Goal: Task Accomplishment & Management: Manage account settings

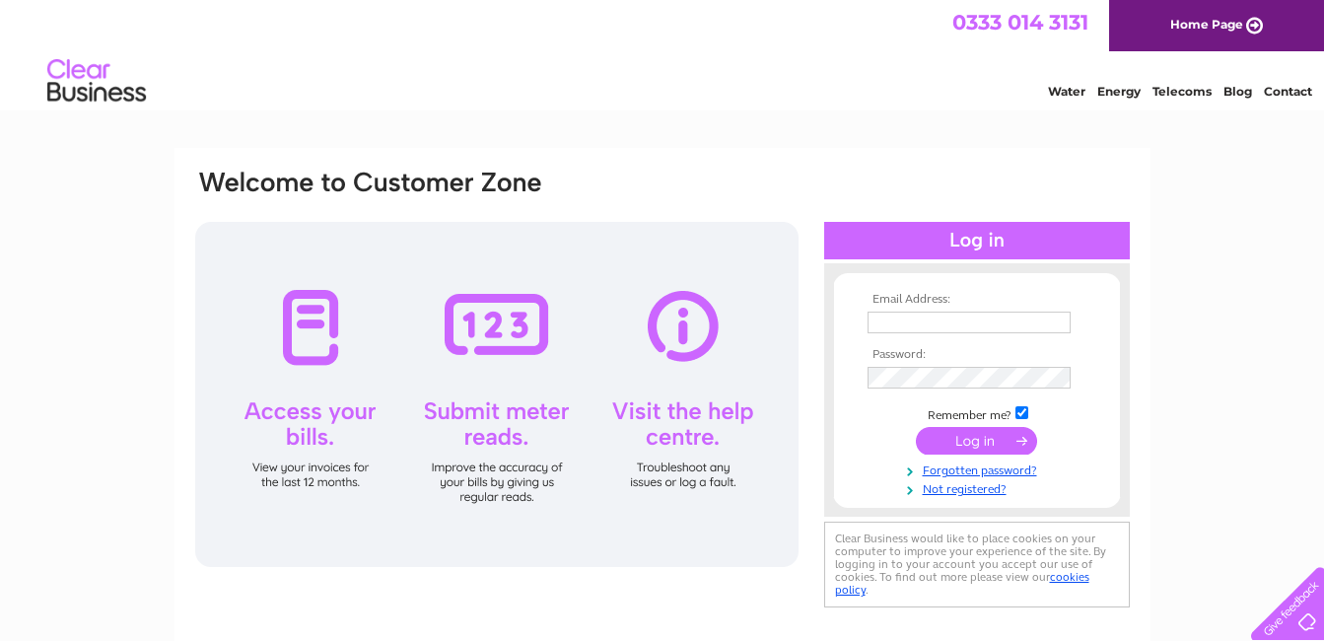
type input "info@tomboftheeagles.co.uk"
click at [975, 437] on input "submit" at bounding box center [976, 441] width 121 height 28
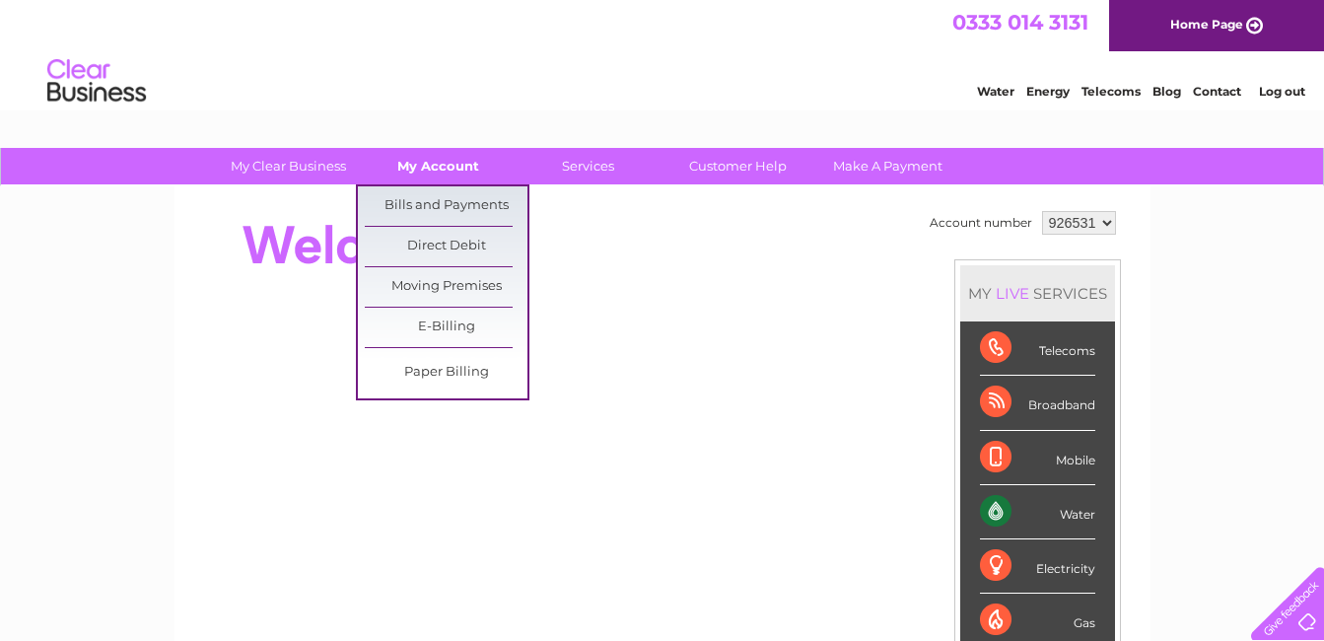
click at [426, 164] on link "My Account" at bounding box center [438, 166] width 163 height 36
click at [436, 203] on link "Bills and Payments" at bounding box center [446, 205] width 163 height 39
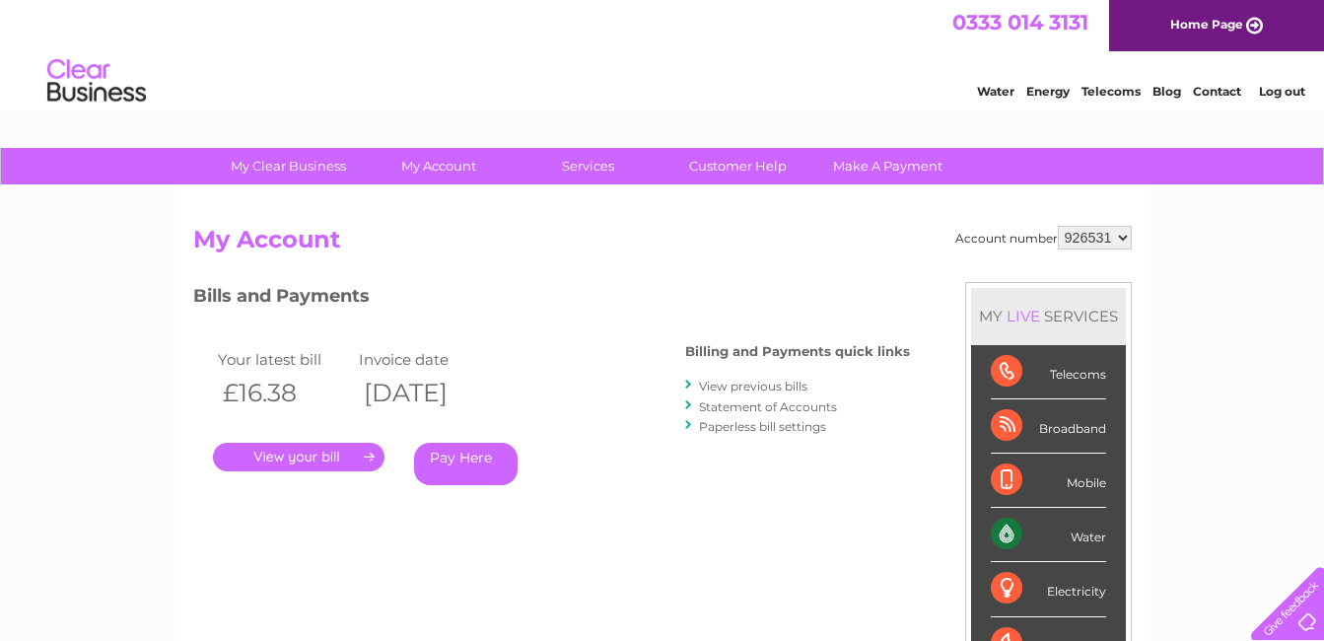
click at [774, 388] on link "View previous bills" at bounding box center [753, 386] width 108 height 15
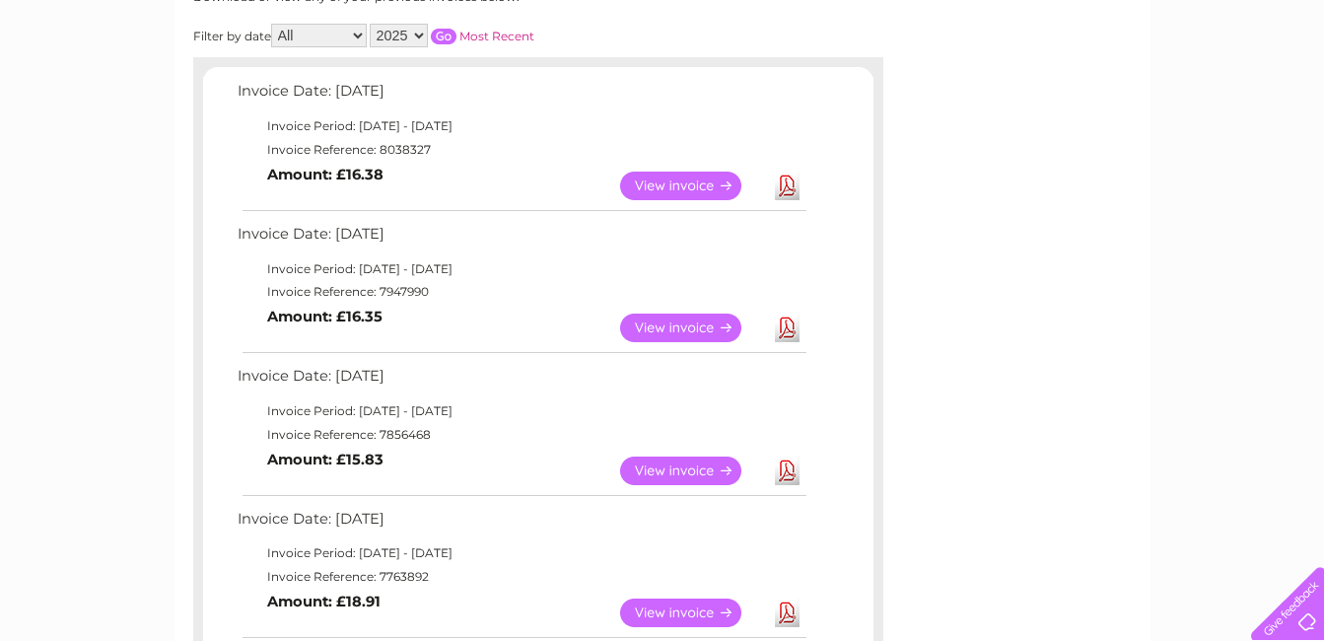
scroll to position [296, 0]
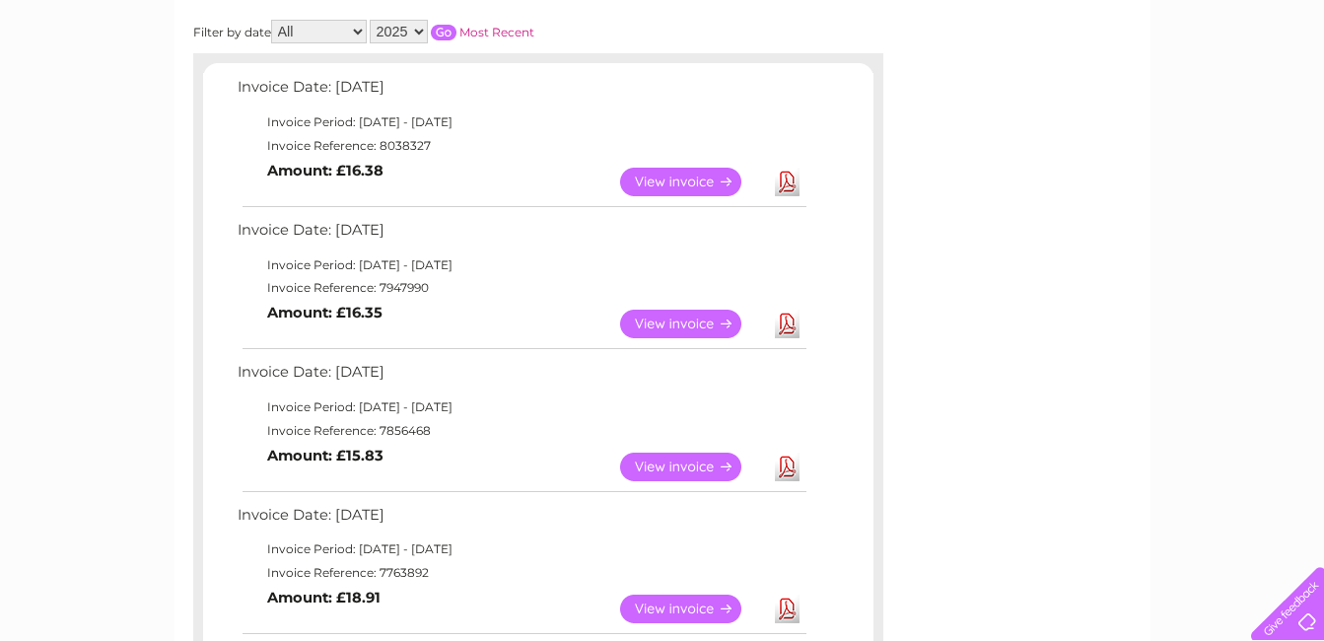
click at [682, 319] on link "View" at bounding box center [692, 324] width 145 height 29
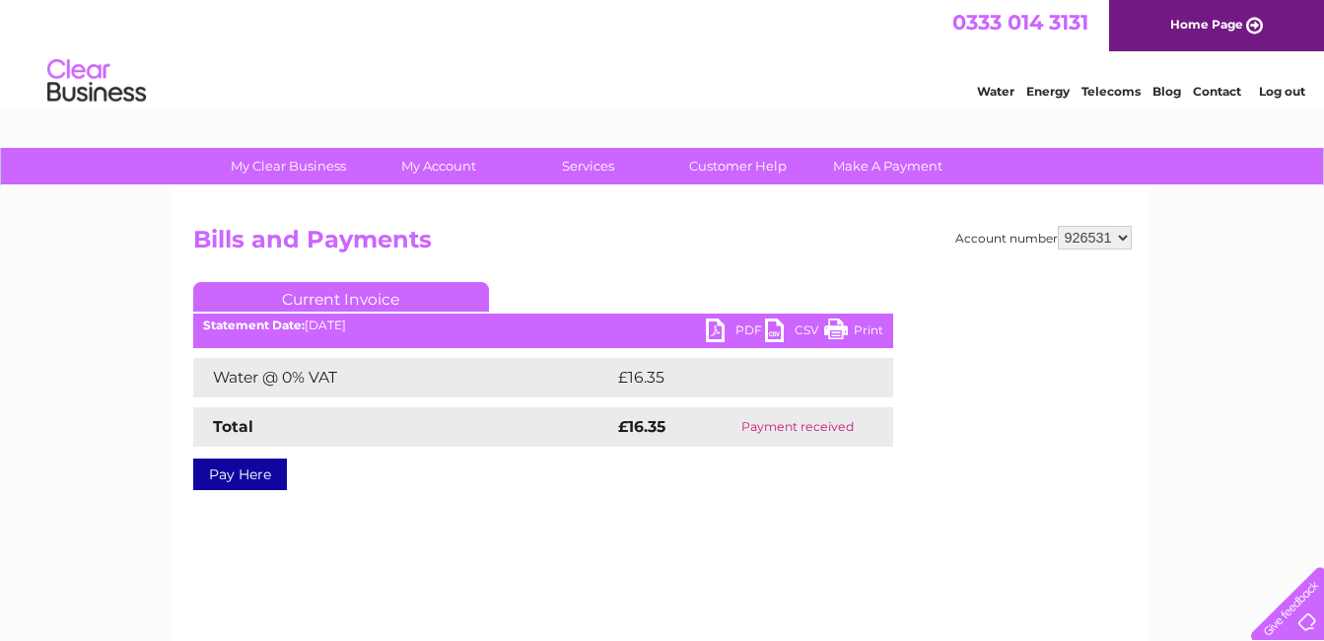
click at [719, 325] on link "PDF" at bounding box center [735, 332] width 59 height 29
click at [719, 327] on link "PDF" at bounding box center [735, 332] width 59 height 29
